Goal: Information Seeking & Learning: Learn about a topic

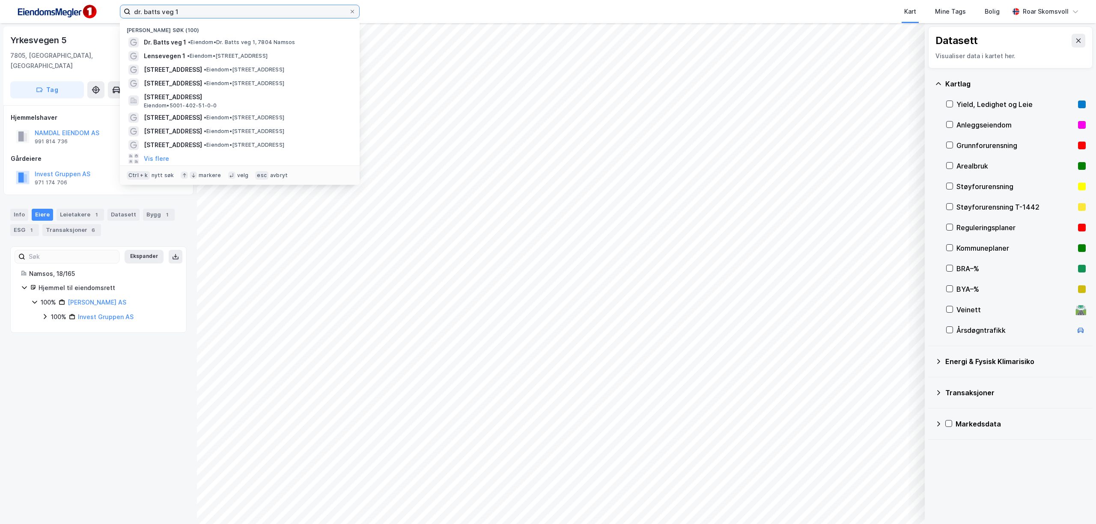
click at [217, 11] on input "dr. batts veg 1" at bounding box center [240, 11] width 218 height 13
drag, startPoint x: 217, startPoint y: 11, endPoint x: 100, endPoint y: 3, distance: 117.1
click at [100, 3] on div "dr. batts veg 1 Nylige søk (100) Dr. Batts veg 1 • Eiendom • Dr. Batts veg 1, 7…" at bounding box center [548, 11] width 1096 height 23
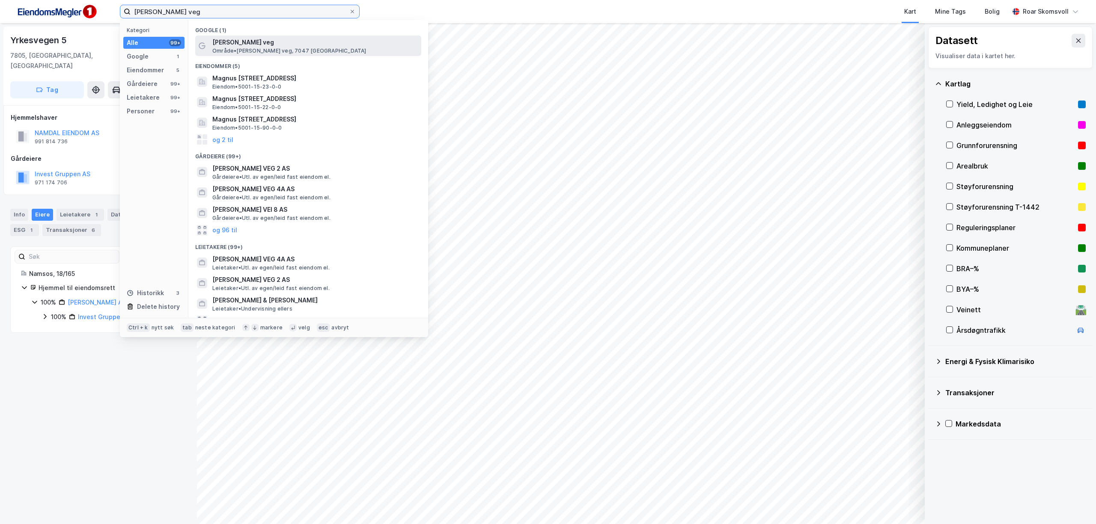
type input "[PERSON_NAME] veg"
click at [254, 44] on span "[PERSON_NAME] veg" at bounding box center [314, 42] width 205 height 10
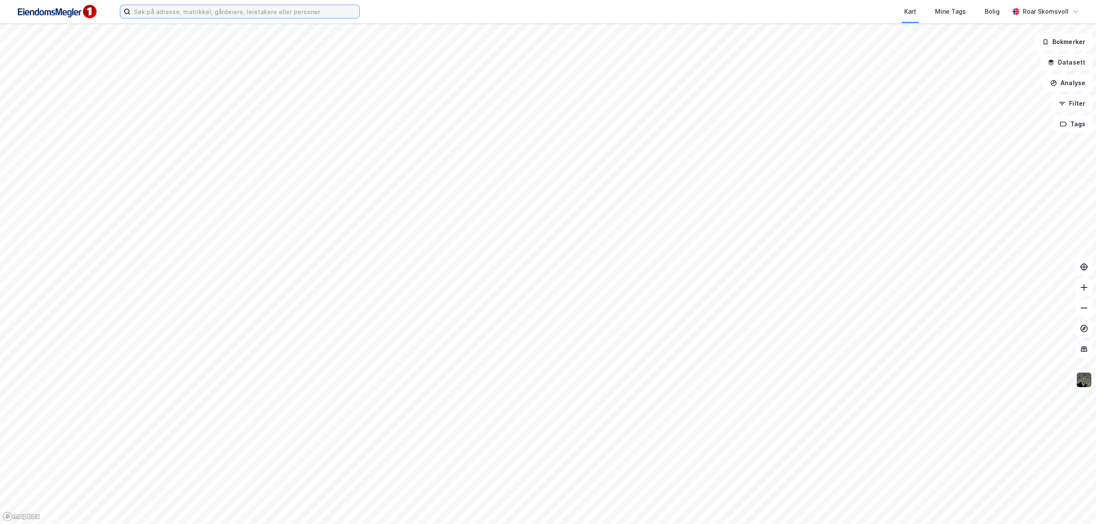
click at [204, 14] on input at bounding box center [245, 11] width 229 height 13
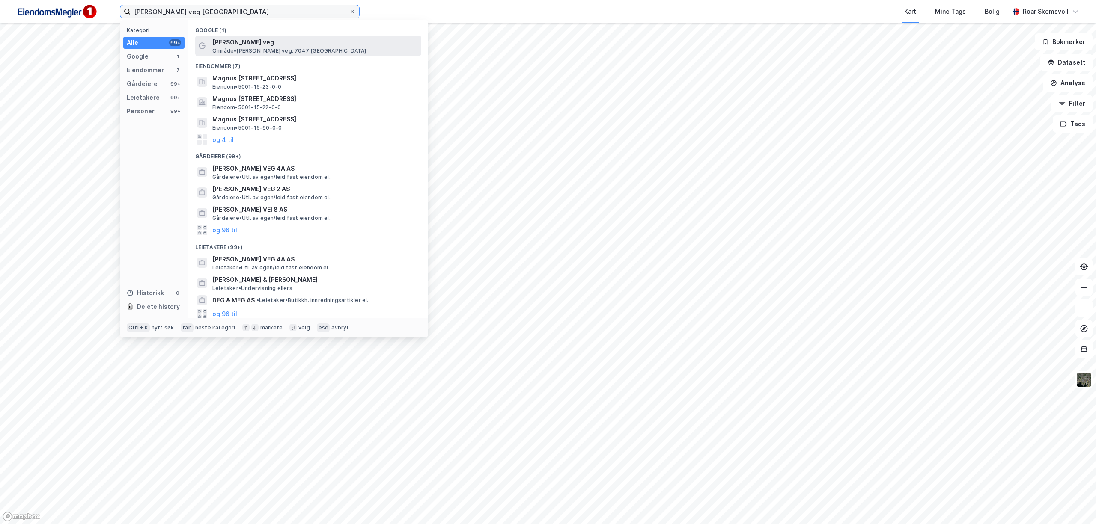
type input "[PERSON_NAME] veg [GEOGRAPHIC_DATA]"
click at [278, 40] on span "[PERSON_NAME] veg" at bounding box center [314, 42] width 205 height 10
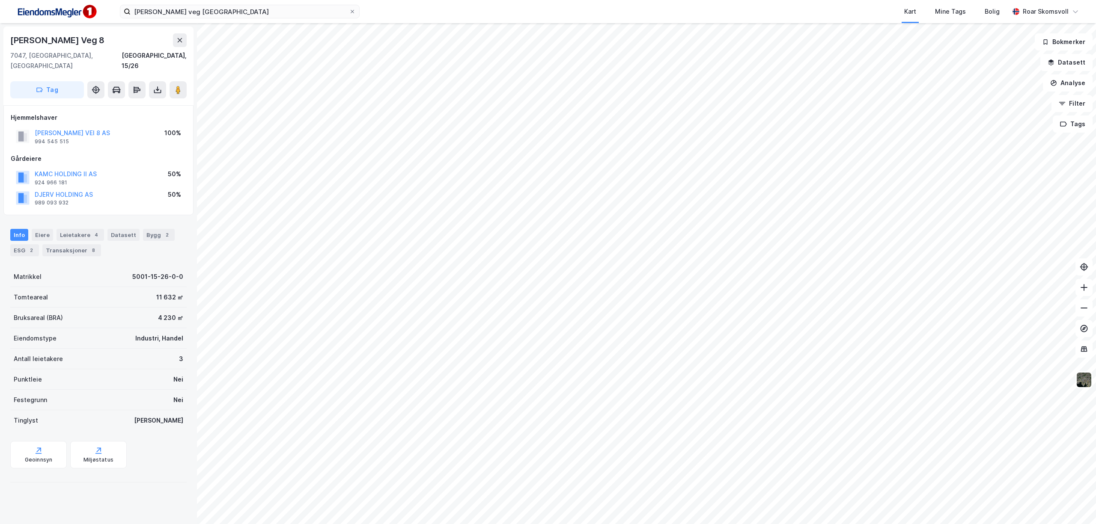
drag, startPoint x: 137, startPoint y: 125, endPoint x: 33, endPoint y: 127, distance: 104.0
click at [33, 127] on div "[PERSON_NAME] VEI 8 AS 994 545 515 100%" at bounding box center [98, 136] width 175 height 21
copy button "[PERSON_NAME] VEI 8 AS"
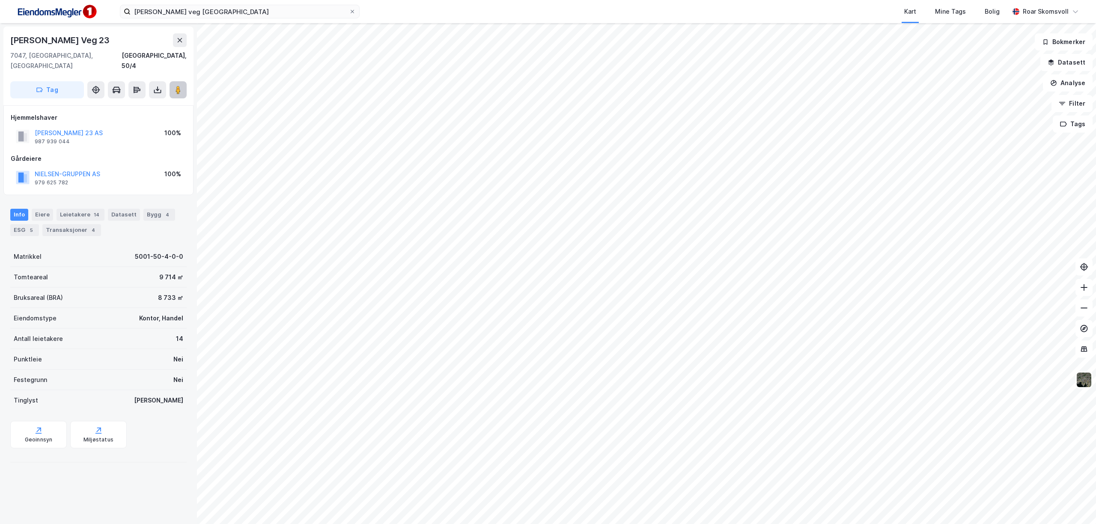
click at [182, 84] on button at bounding box center [177, 89] width 17 height 17
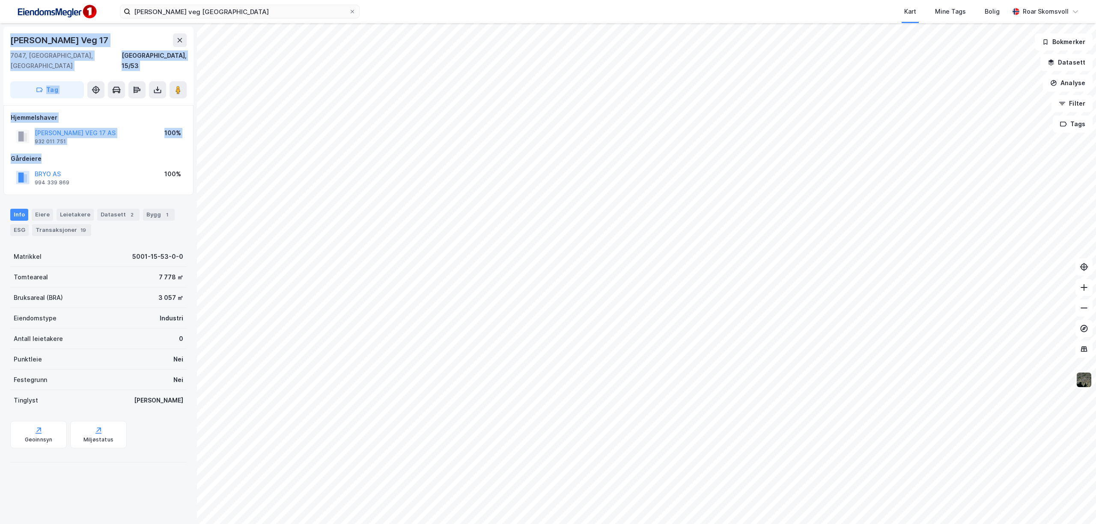
click at [262, 149] on div "Ingvald [STREET_ADDRESS], 15/53 Tag Hjemmelshaver [PERSON_NAME] VEG 17 AS 932 0…" at bounding box center [548, 273] width 1096 height 501
